Goal: Find specific page/section: Find specific page/section

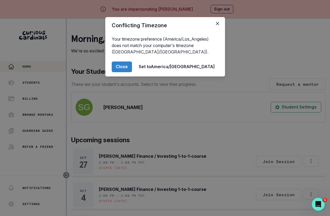
click at [144, 74] on footer "Close Set to [GEOGRAPHIC_DATA]/[GEOGRAPHIC_DATA]" at bounding box center [165, 66] width 120 height 19
click at [132, 71] on button "Close" at bounding box center [122, 66] width 20 height 11
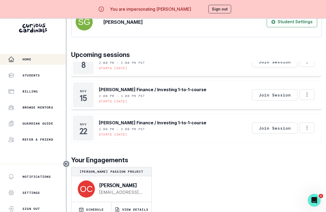
scroll to position [23, 0]
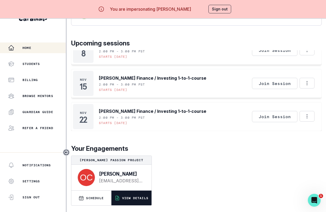
click at [127, 198] on p "VIEW DETAILS" at bounding box center [135, 198] width 26 height 4
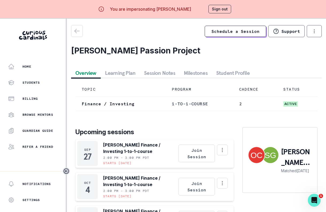
click at [160, 72] on button "Session Notes" at bounding box center [160, 73] width 40 height 10
click at [91, 76] on button "Overview" at bounding box center [86, 73] width 30 height 10
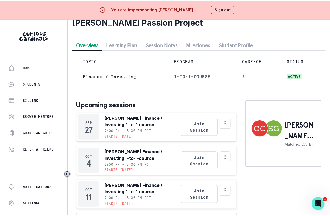
scroll to position [33, 0]
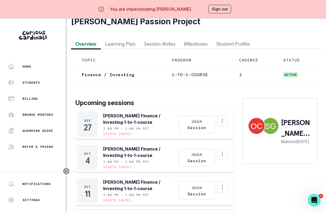
click at [221, 11] on button "Sign out" at bounding box center [220, 9] width 23 height 9
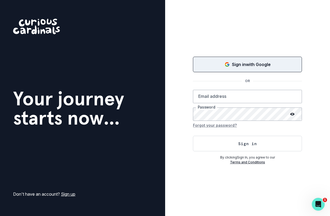
click at [241, 66] on p "Sign in with Google" at bounding box center [251, 64] width 39 height 6
